Goal: Navigation & Orientation: Find specific page/section

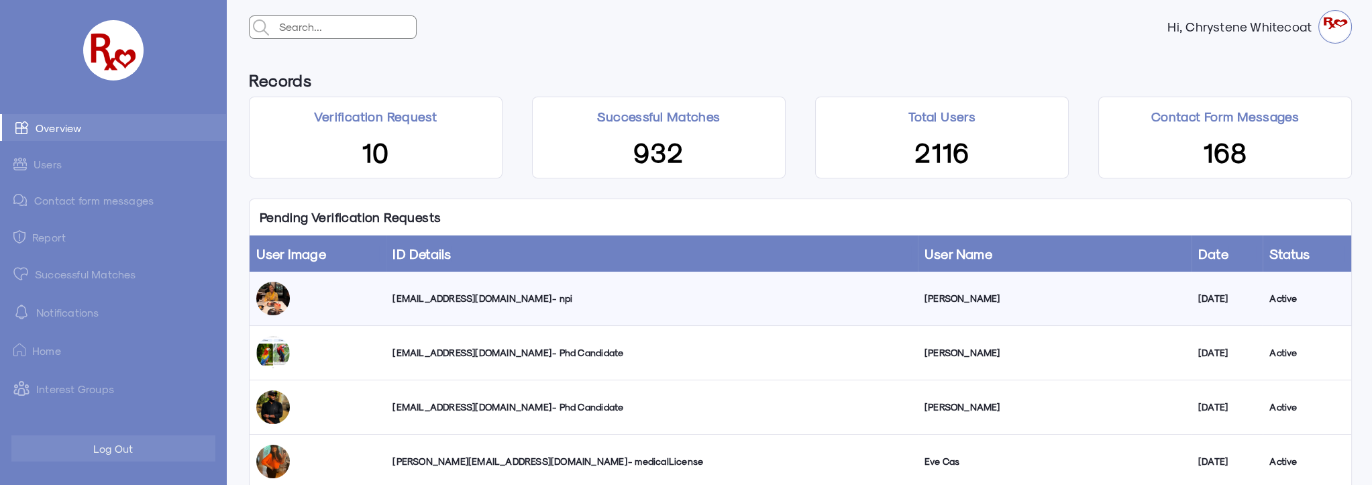
click at [109, 273] on link "Successful Matches" at bounding box center [113, 273] width 226 height 27
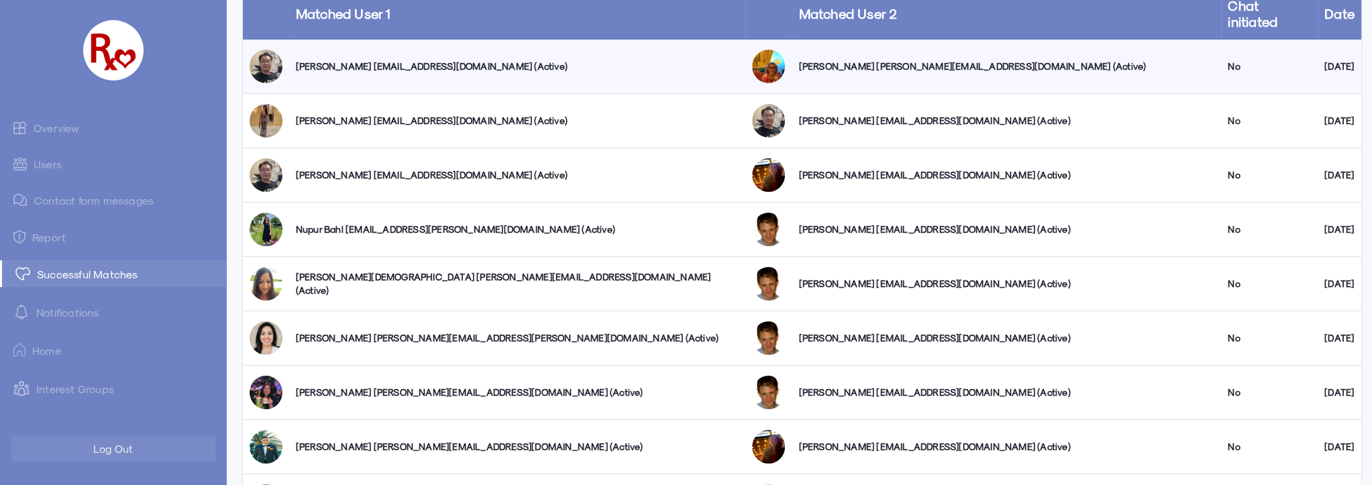
scroll to position [60, 0]
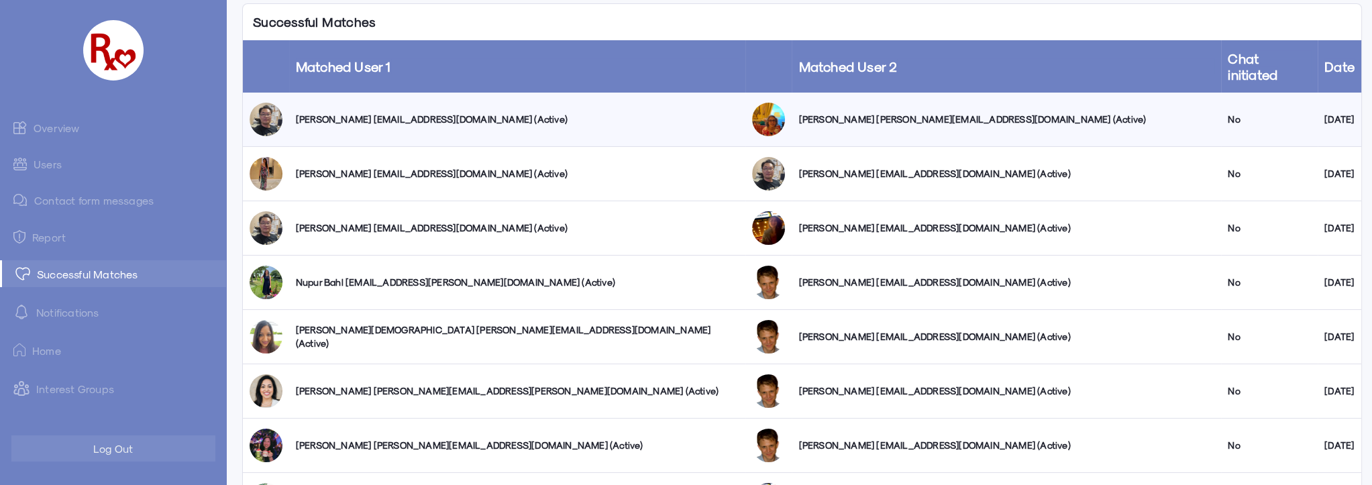
click at [46, 166] on link "Users" at bounding box center [113, 164] width 226 height 26
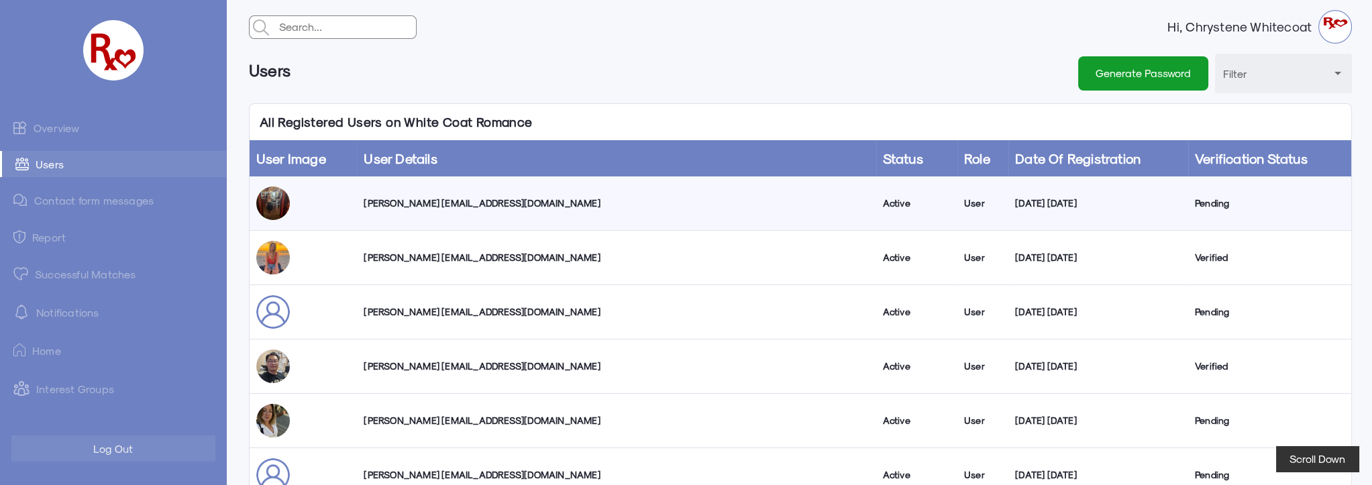
click at [49, 126] on link "Overview" at bounding box center [113, 127] width 226 height 27
